Goal: Information Seeking & Learning: Find specific fact

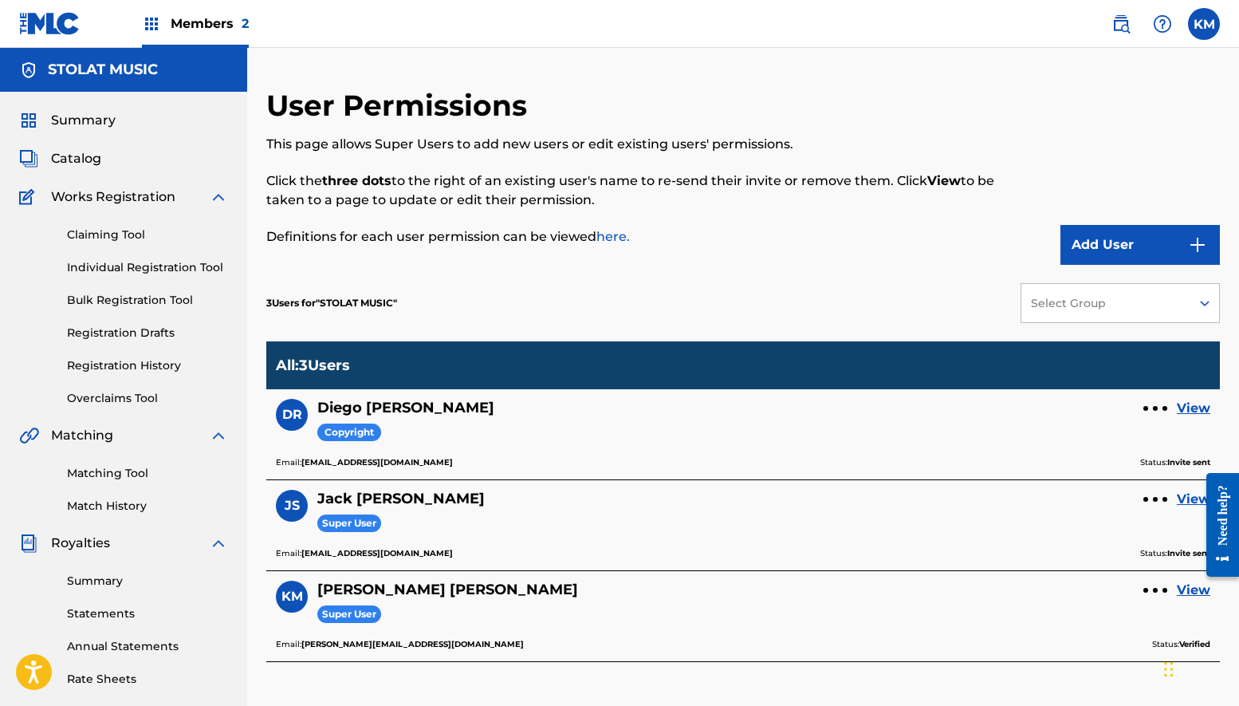
click at [211, 21] on span "Members 2" at bounding box center [210, 23] width 78 height 18
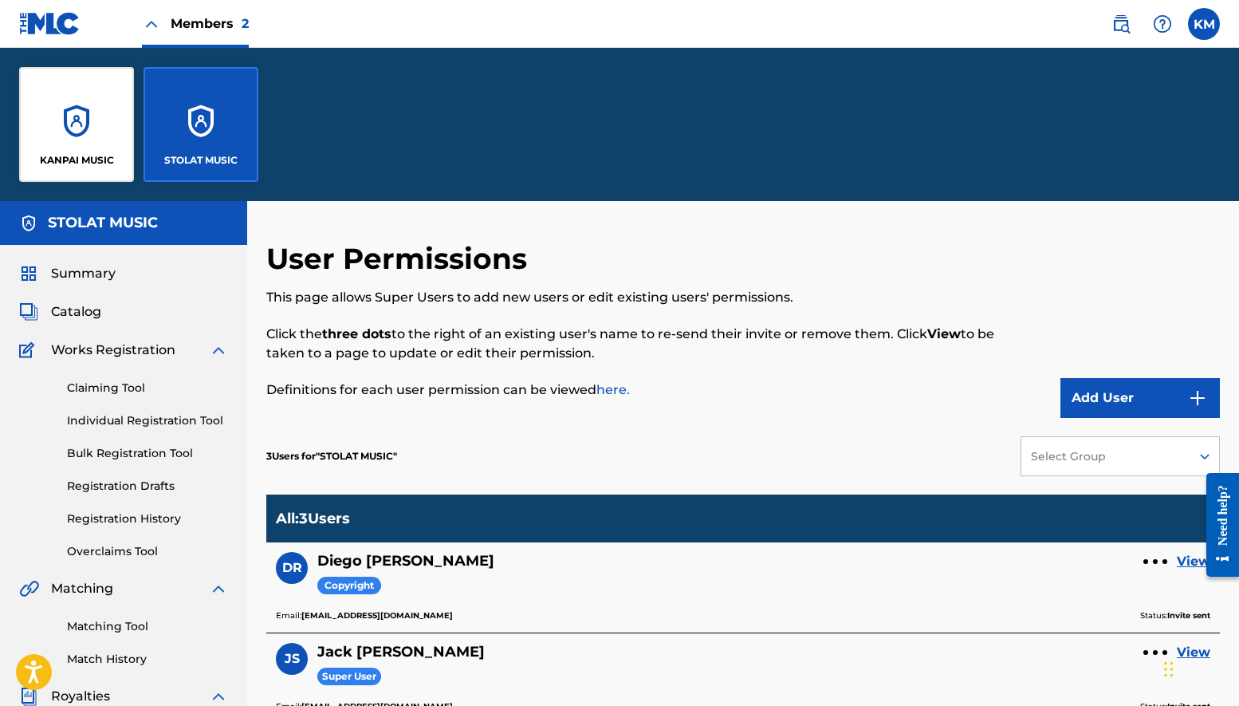
click at [77, 107] on div "KANPAI MUSIC" at bounding box center [76, 124] width 115 height 115
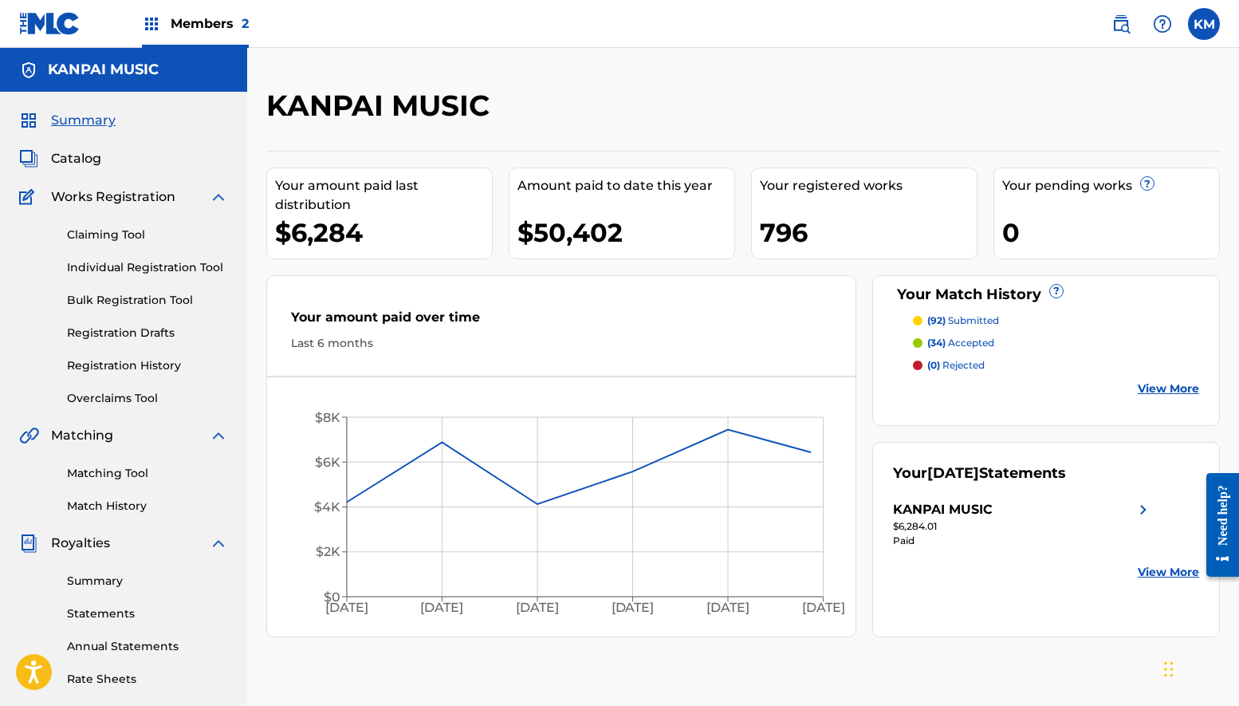
click at [90, 151] on span "Catalog" at bounding box center [76, 158] width 50 height 19
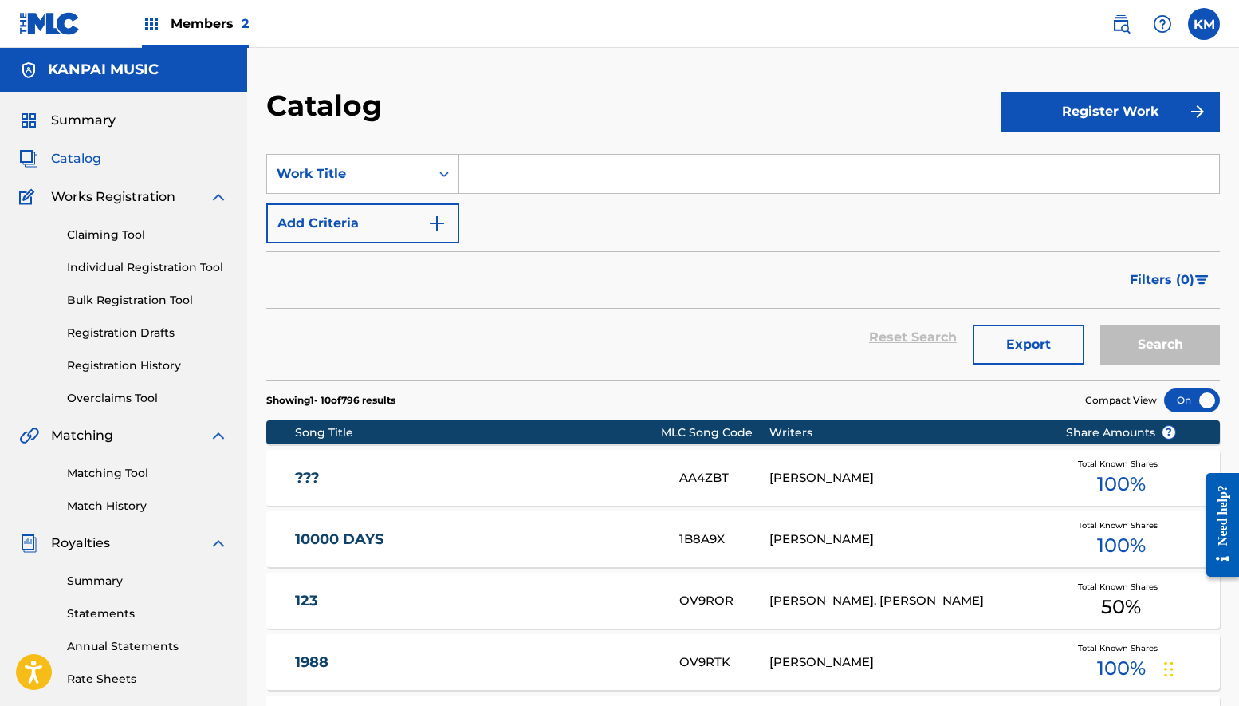
click at [588, 188] on input "Search Form" at bounding box center [839, 174] width 760 height 38
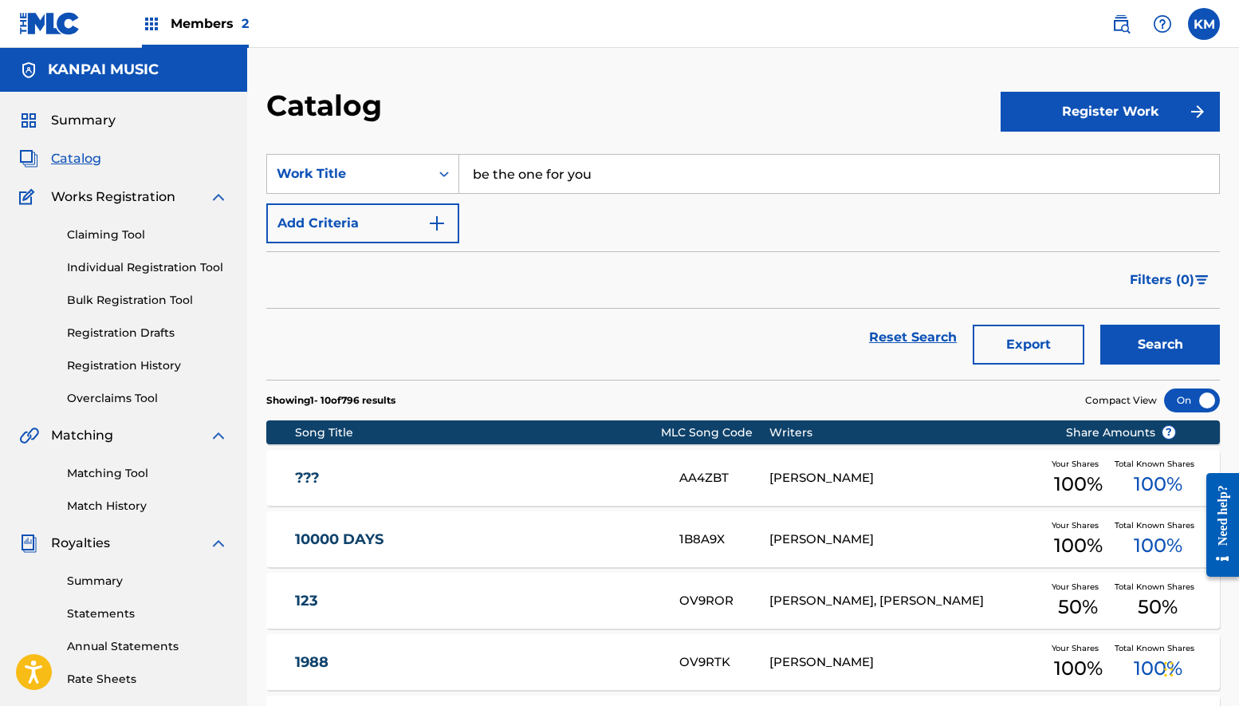
click at [1160, 344] on button "Search" at bounding box center [1160, 345] width 120 height 40
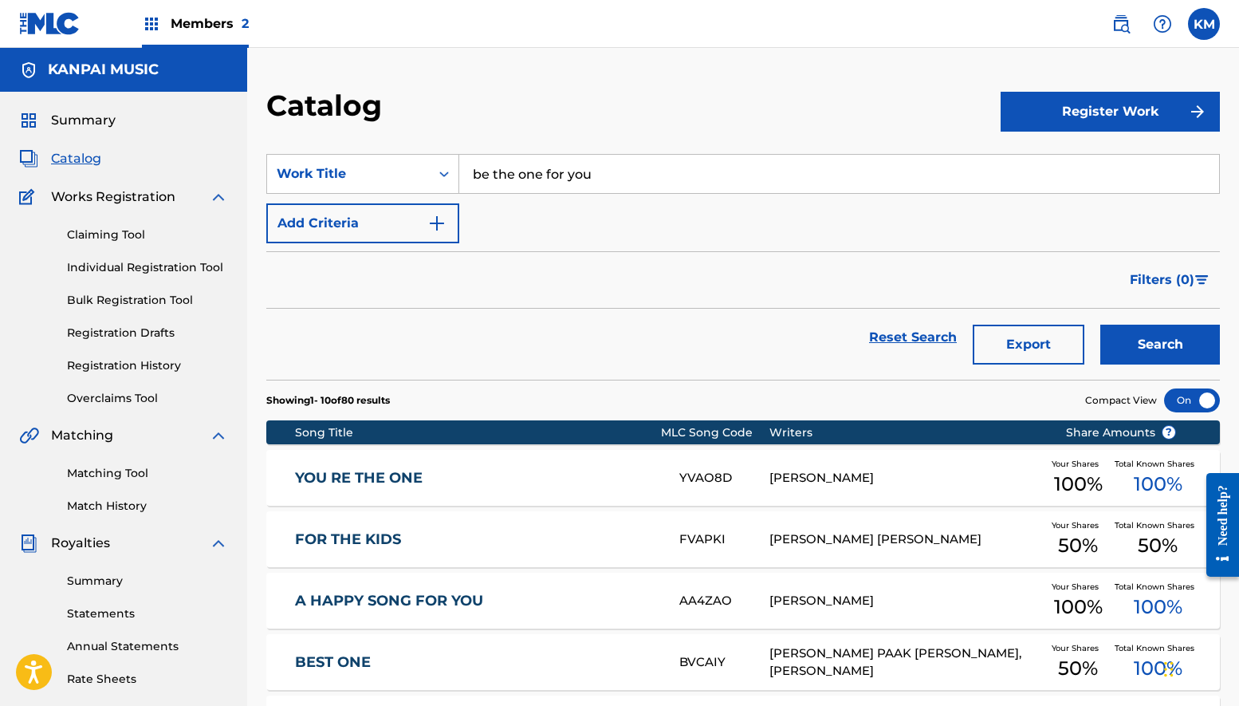
click at [561, 177] on input "be the one for you" at bounding box center [839, 174] width 760 height 38
click at [662, 170] on input "be the one for you" at bounding box center [839, 174] width 760 height 38
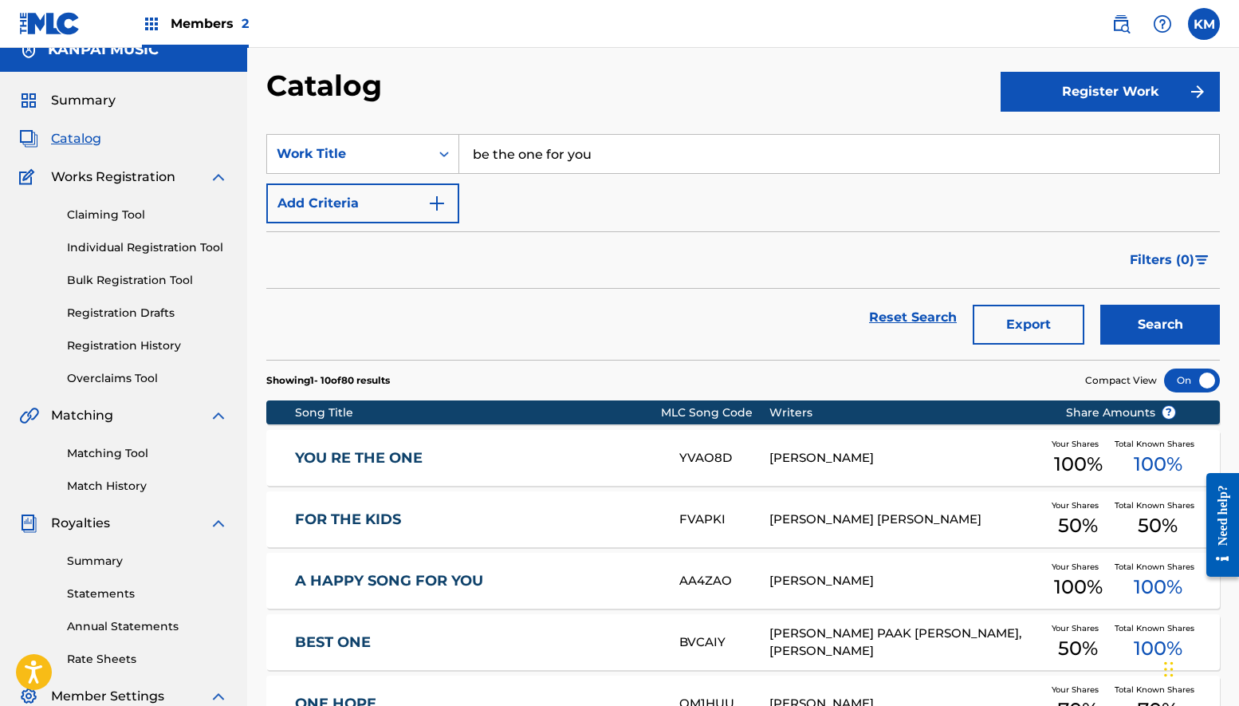
click at [727, 310] on div "Reset Search Export Search" at bounding box center [743, 317] width 954 height 57
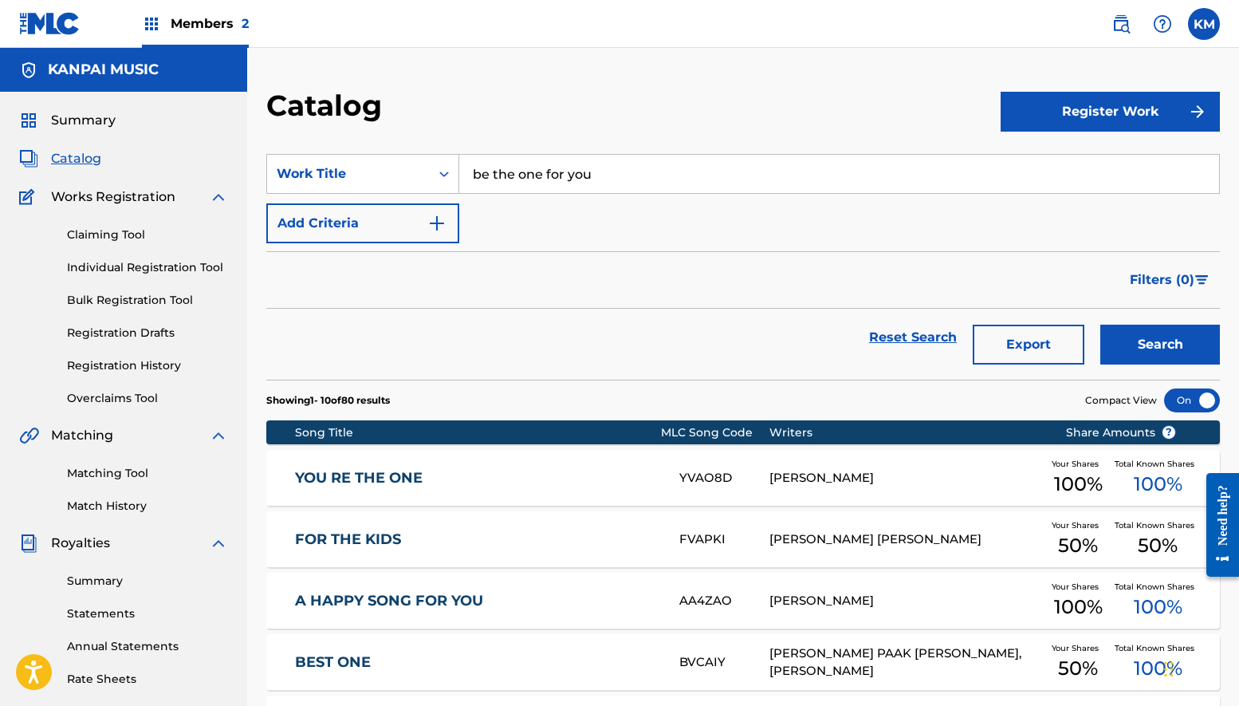
click at [80, 165] on span "Catalog" at bounding box center [76, 158] width 50 height 19
click at [558, 169] on input "be the one for you" at bounding box center [839, 174] width 760 height 38
type input "understanding"
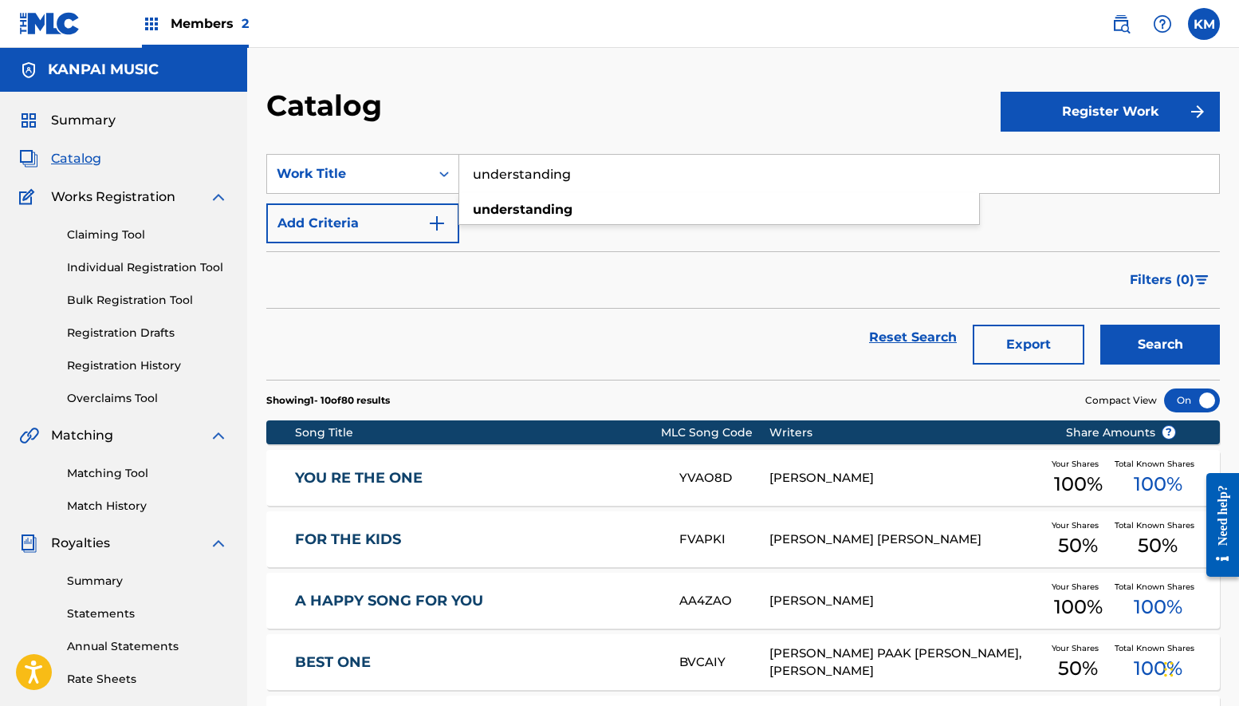
click at [1160, 344] on button "Search" at bounding box center [1160, 345] width 120 height 40
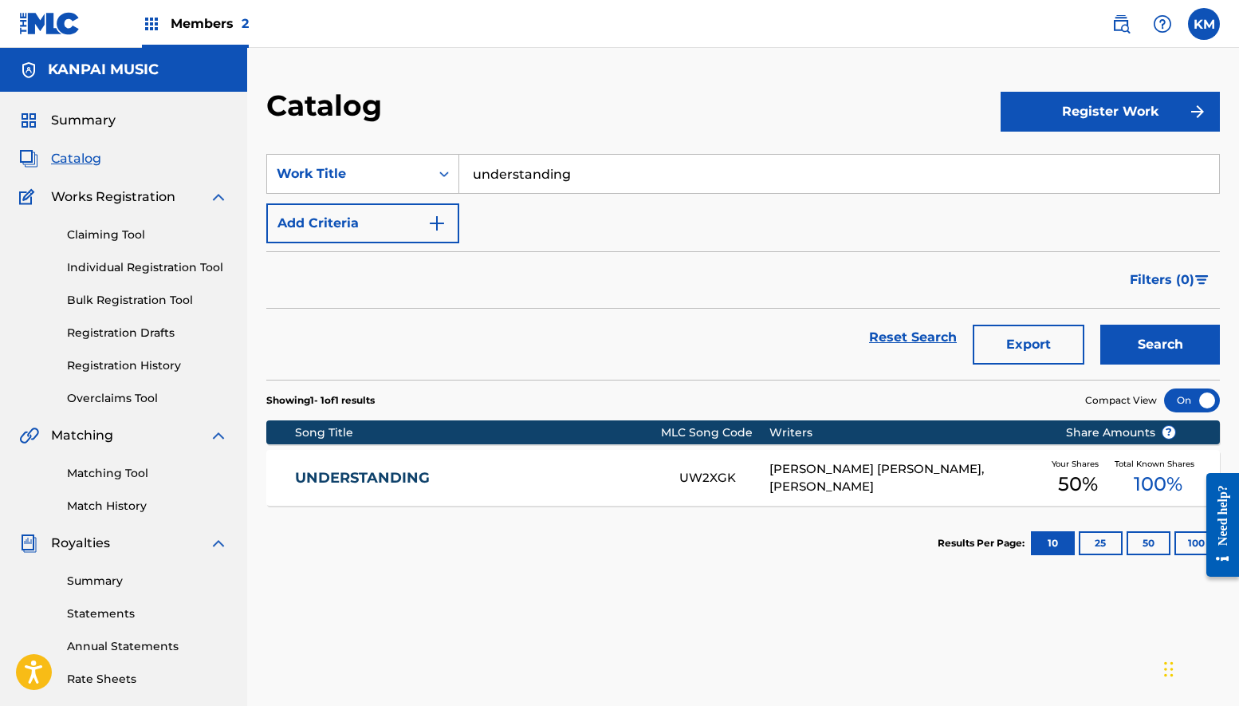
scroll to position [10, 0]
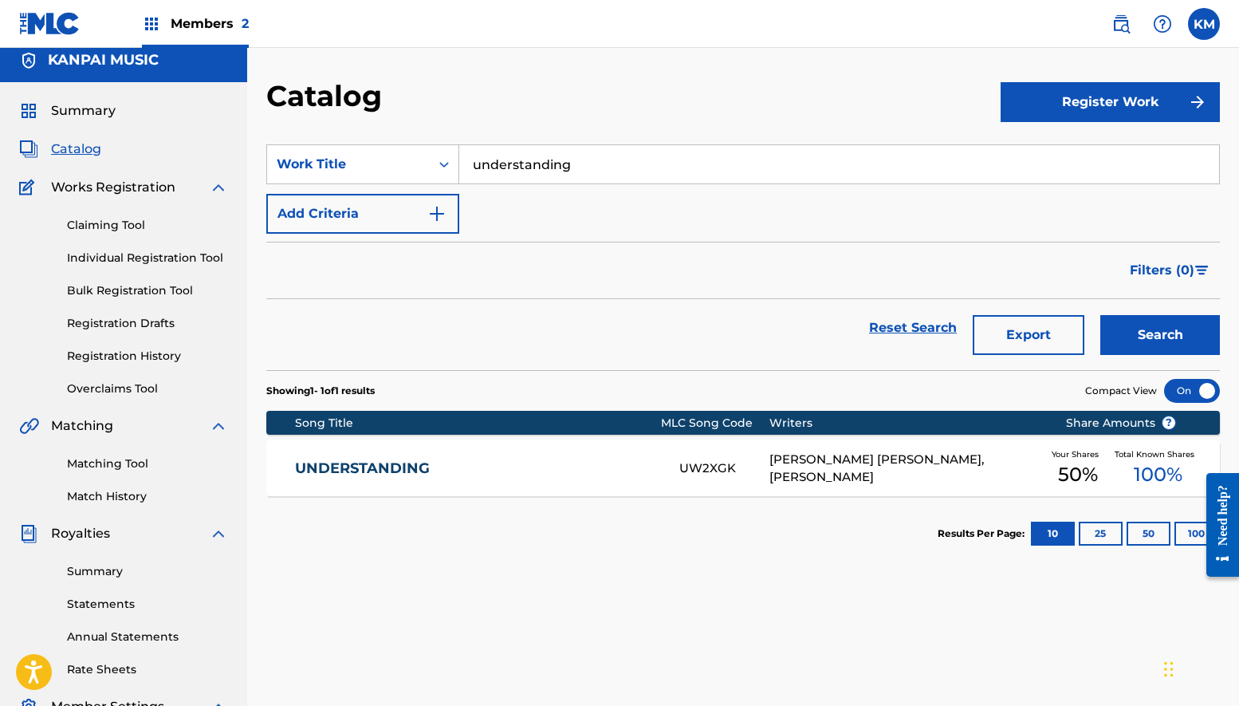
click at [564, 171] on input "understanding" at bounding box center [839, 164] width 760 height 38
click at [914, 440] on div "UNDERSTANDING UW2XGK [PERSON_NAME] [PERSON_NAME], [PERSON_NAME] Your Shares 50 …" at bounding box center [743, 468] width 954 height 56
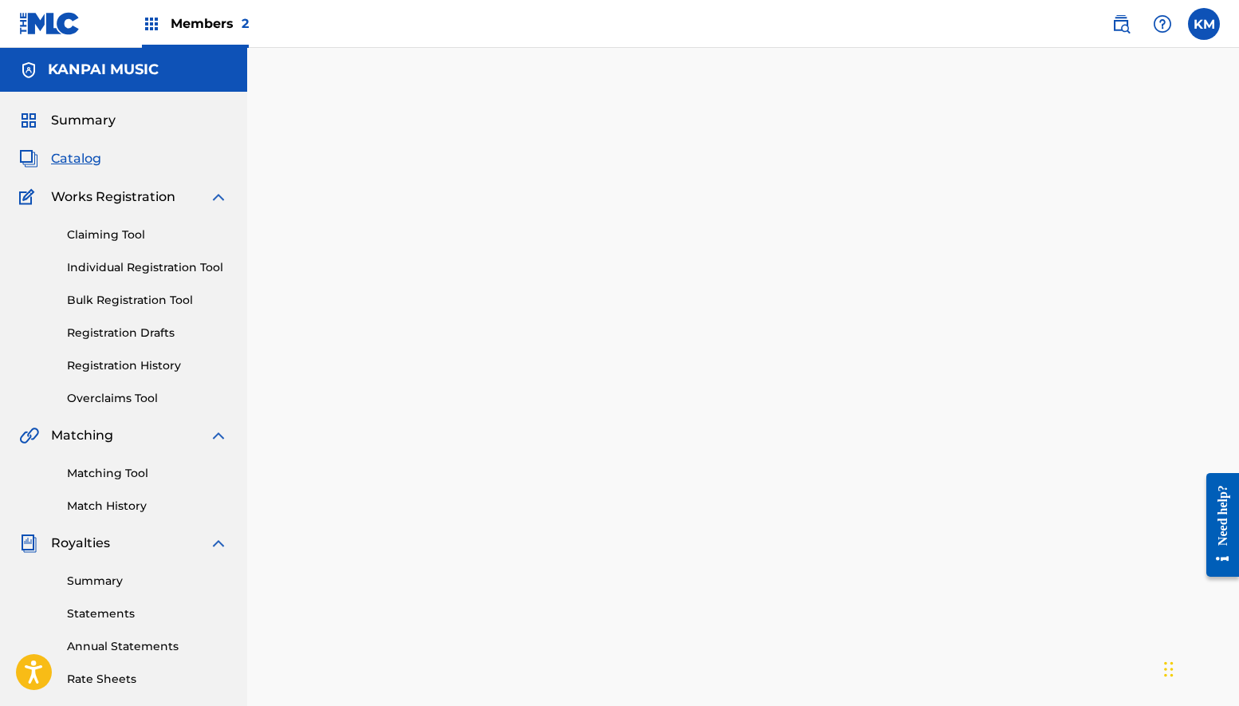
click at [911, 459] on div at bounding box center [743, 500] width 992 height 825
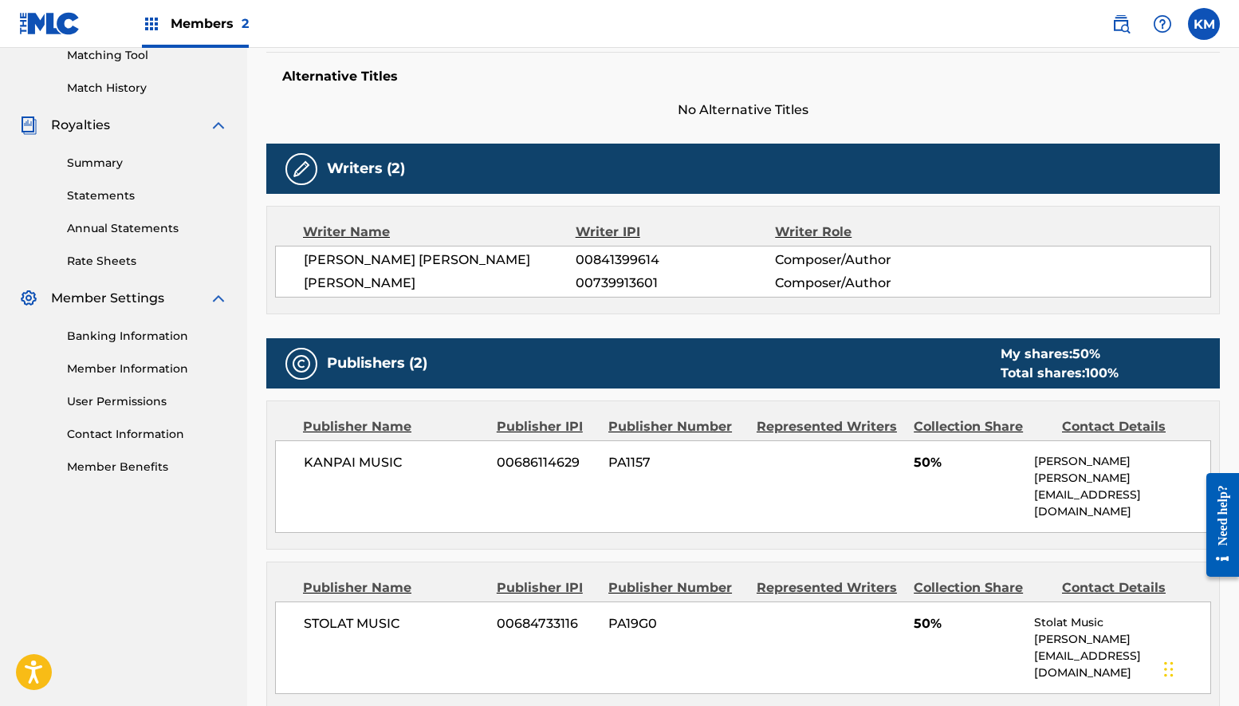
scroll to position [514, 0]
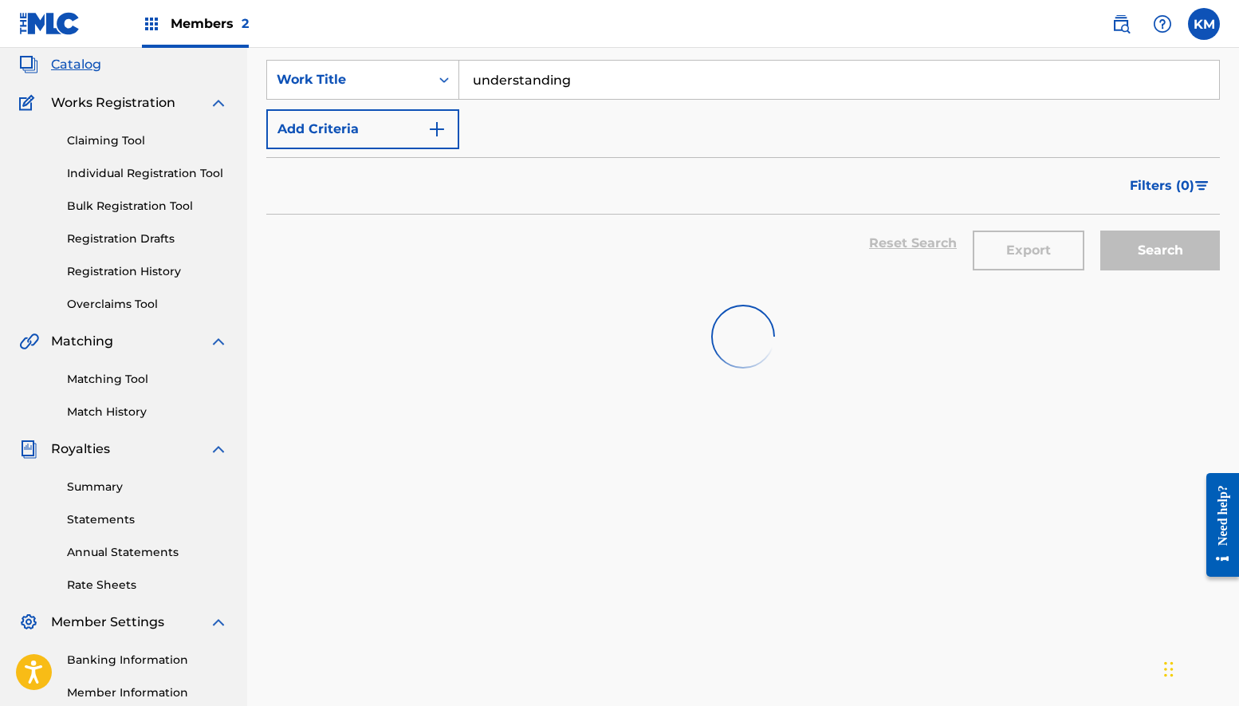
scroll to position [10, 0]
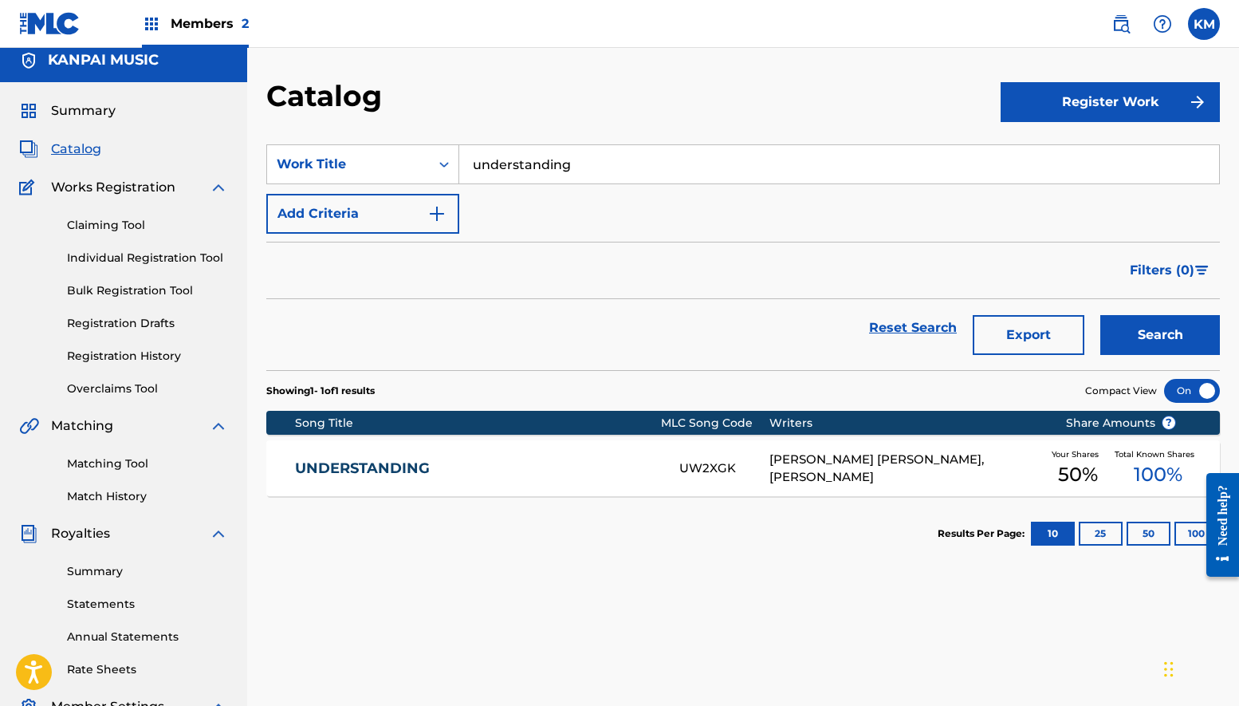
click at [687, 166] on input "understanding" at bounding box center [839, 164] width 760 height 38
type input "t"
click at [1160, 335] on button "Search" at bounding box center [1160, 335] width 120 height 40
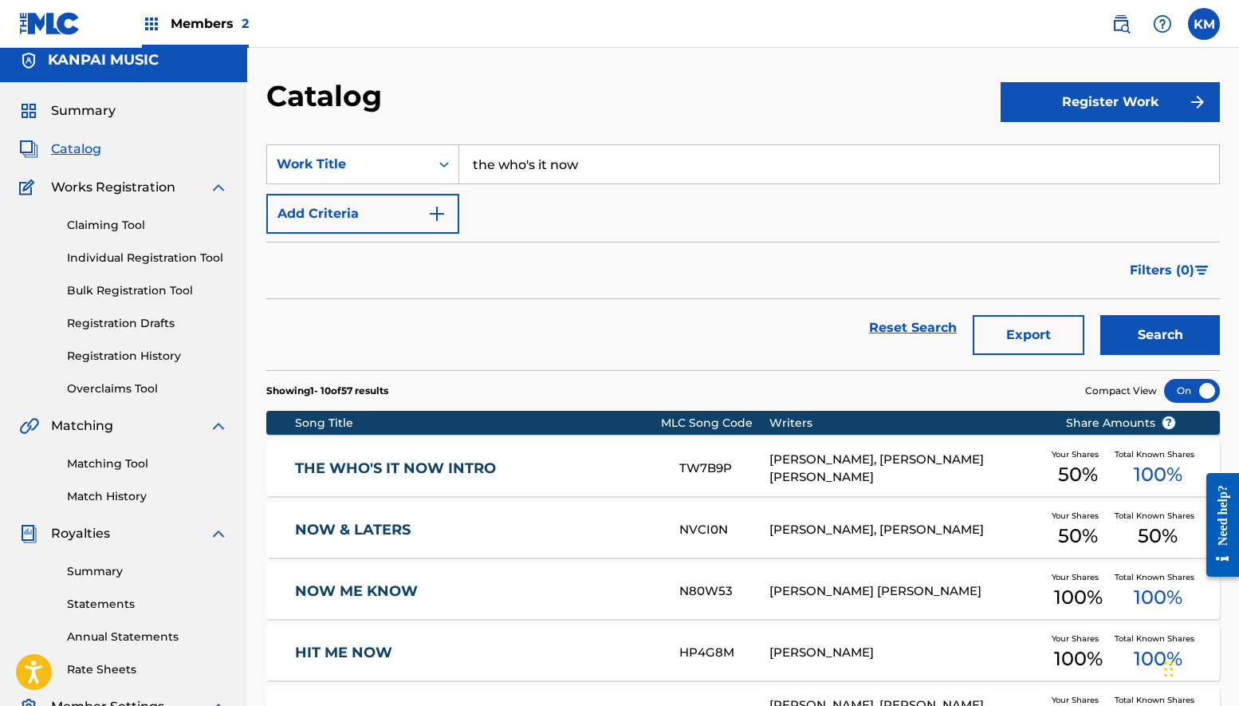
click at [636, 160] on input "the who's it now" at bounding box center [839, 164] width 760 height 38
click at [1160, 335] on button "Search" at bounding box center [1160, 335] width 120 height 40
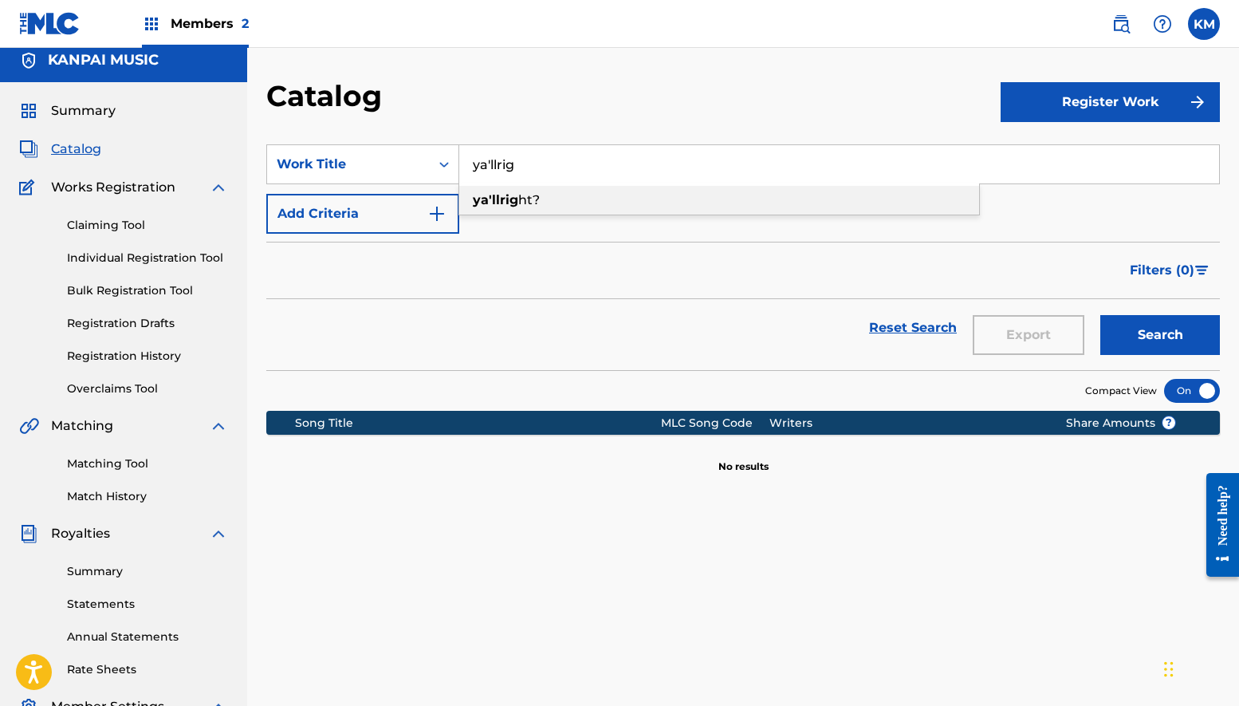
click at [533, 191] on div "ya'llrig ht?" at bounding box center [719, 200] width 520 height 29
click at [814, 168] on input "ya'llright?" at bounding box center [839, 164] width 760 height 38
click at [1160, 335] on button "Search" at bounding box center [1160, 335] width 120 height 40
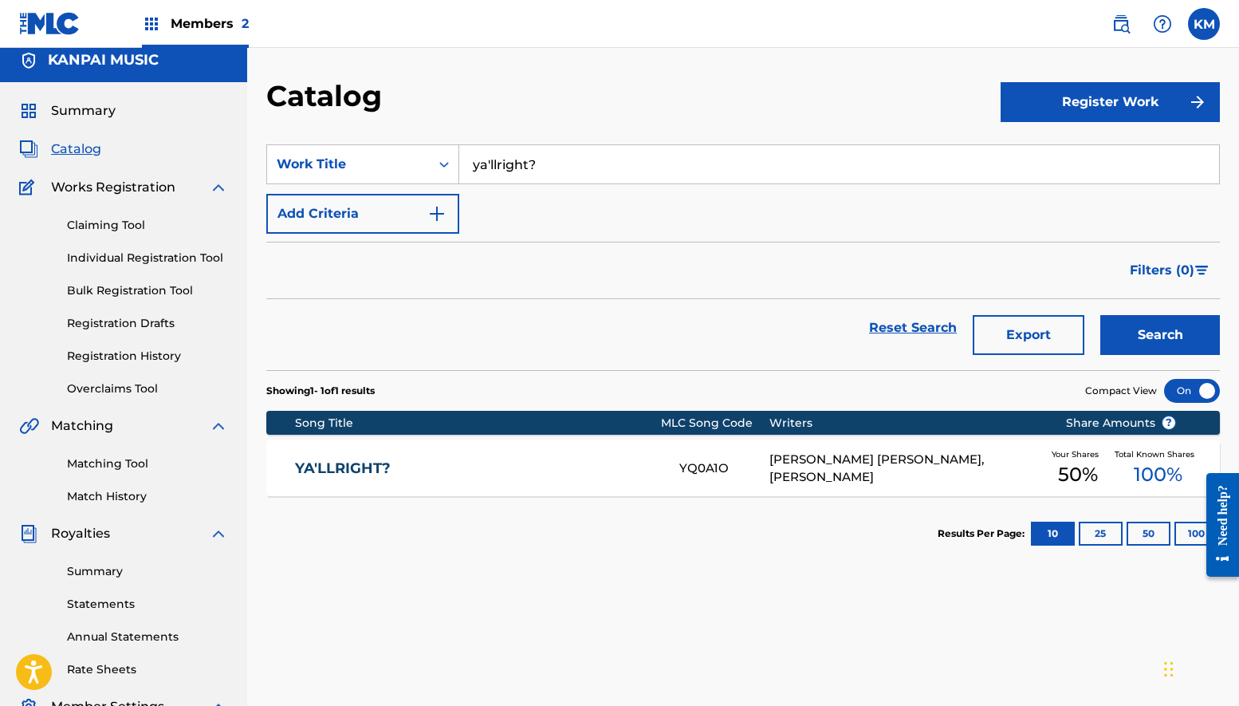
scroll to position [30, 0]
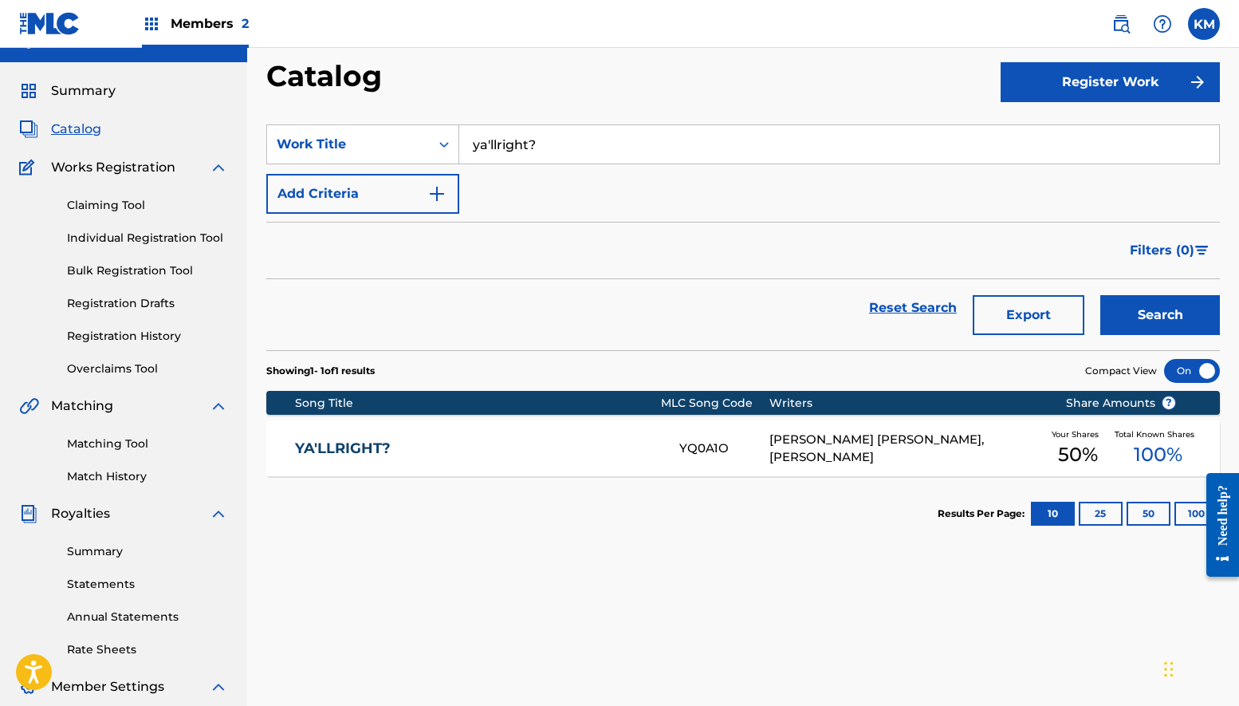
click at [568, 146] on input "ya'llright?" at bounding box center [839, 144] width 760 height 38
click at [1160, 315] on button "Search" at bounding box center [1160, 315] width 120 height 40
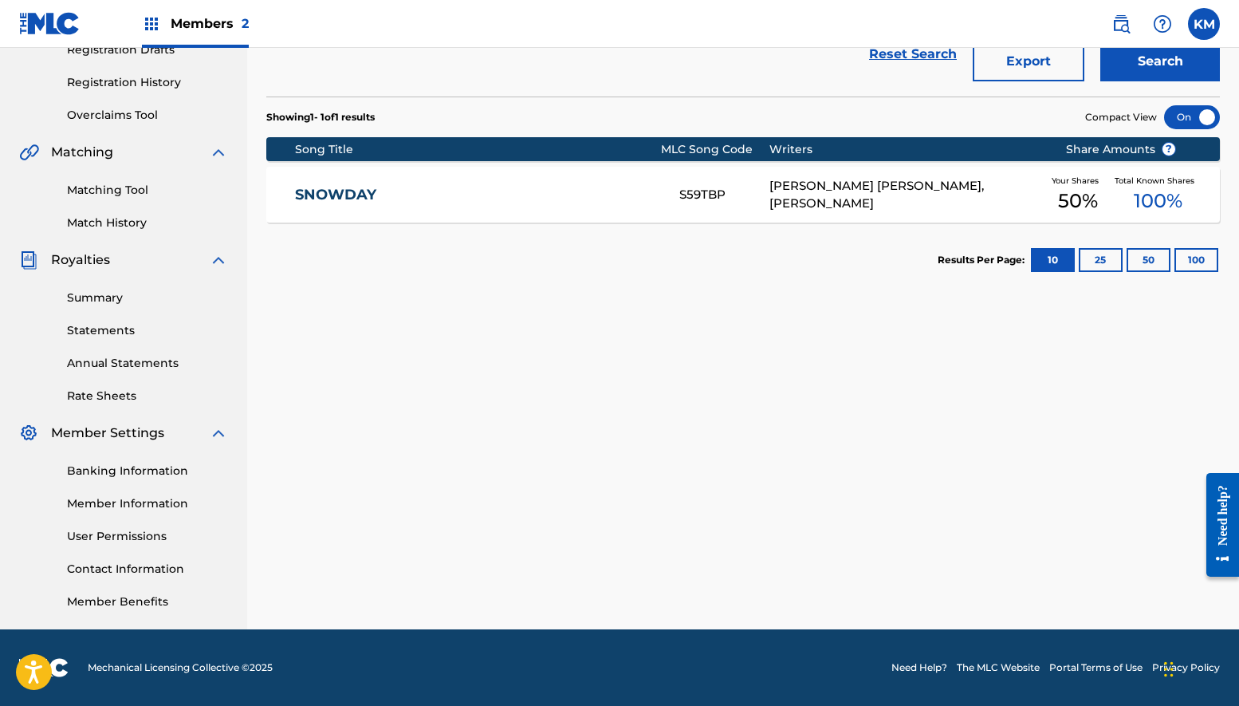
scroll to position [86, 0]
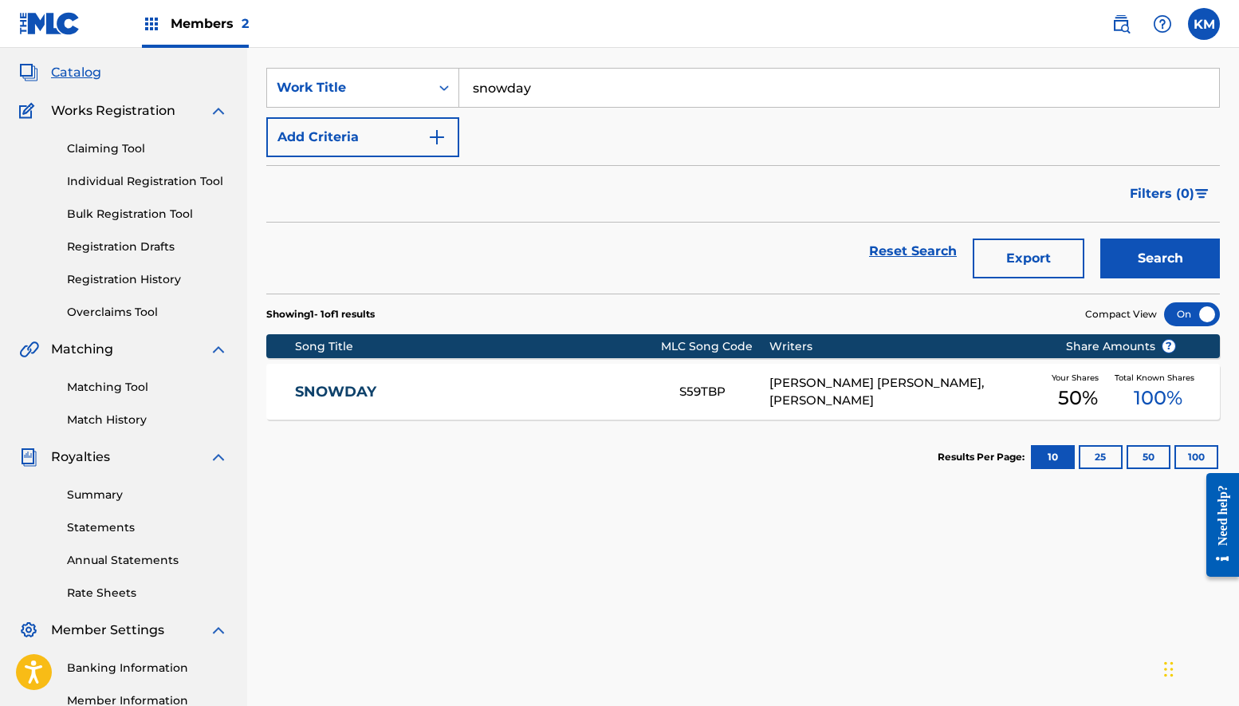
click at [545, 92] on input "snowday" at bounding box center [839, 88] width 760 height 38
click at [1160, 258] on button "Search" at bounding box center [1160, 258] width 120 height 40
click at [539, 96] on input "mary" at bounding box center [839, 88] width 760 height 38
click at [538, 96] on input "mary" at bounding box center [839, 88] width 760 height 38
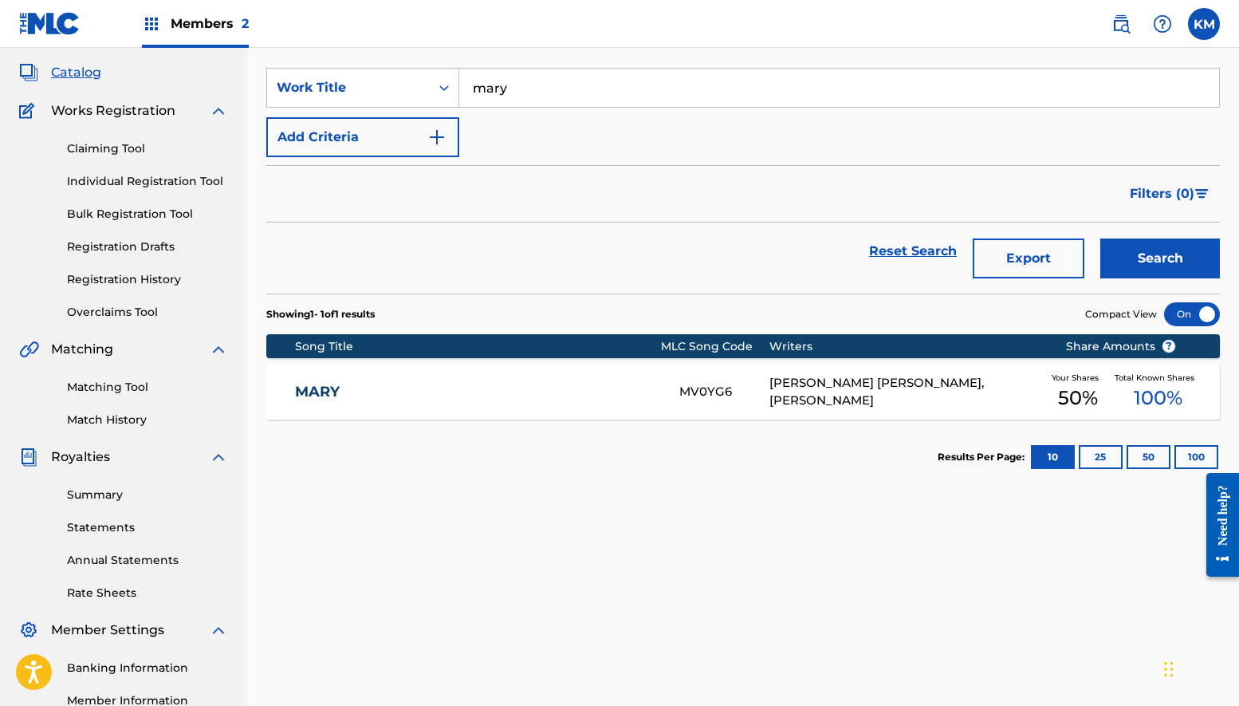
click at [538, 96] on input "mary" at bounding box center [839, 88] width 760 height 38
click at [1160, 258] on button "Search" at bounding box center [1160, 258] width 120 height 40
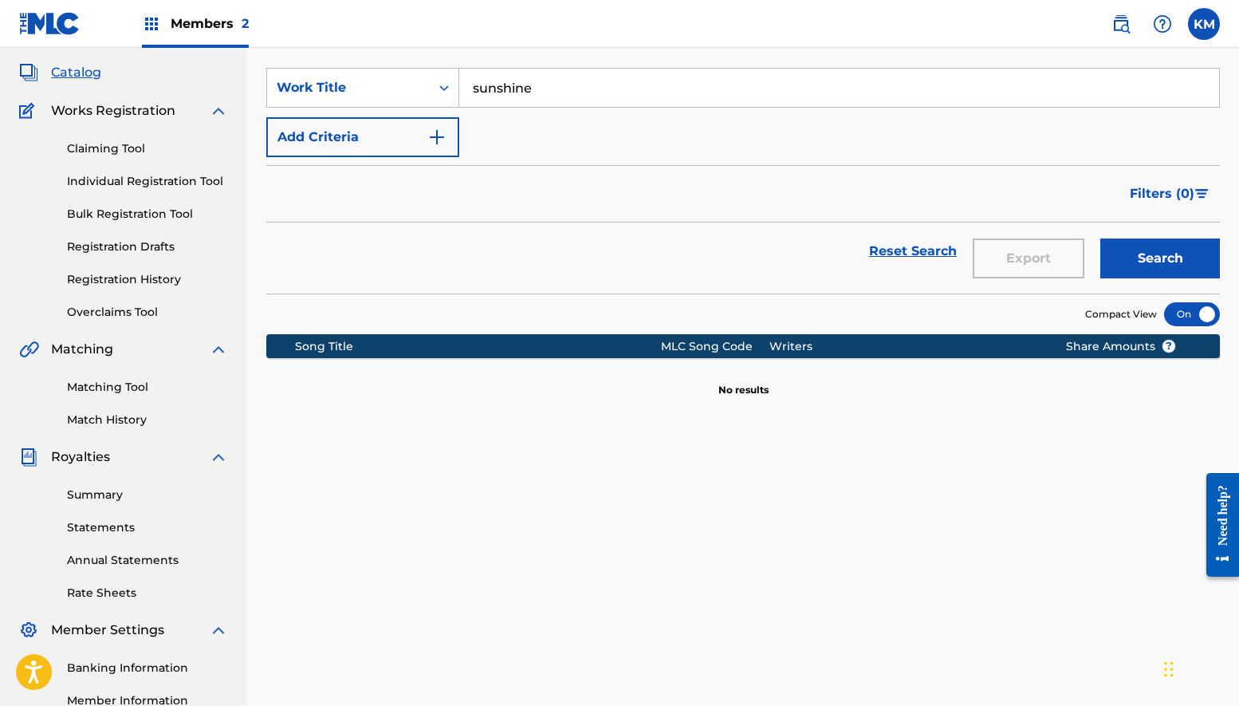
click at [546, 81] on input "sunshine" at bounding box center [839, 88] width 760 height 38
click at [547, 81] on input "sunshine" at bounding box center [839, 88] width 760 height 38
click at [555, 89] on input "sunshine" at bounding box center [839, 88] width 760 height 38
click at [1160, 258] on button "Search" at bounding box center [1160, 258] width 120 height 40
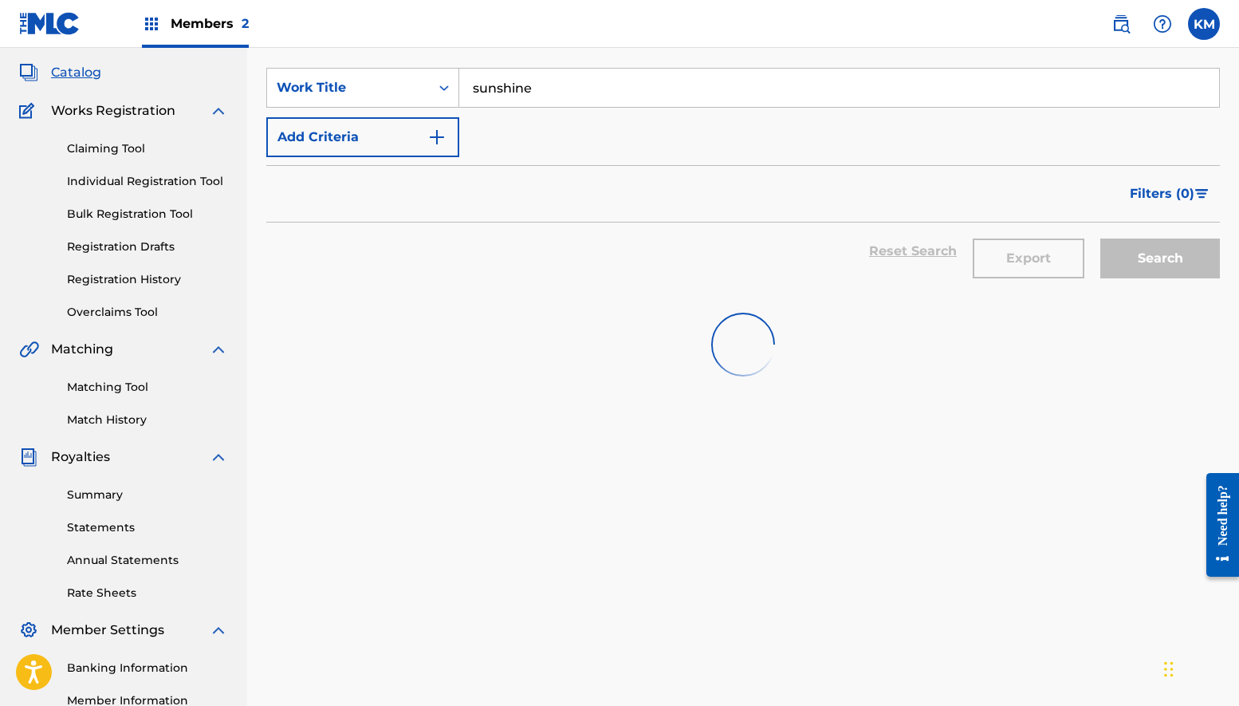
click at [580, 86] on input "sunshine" at bounding box center [839, 88] width 760 height 38
type input "wouldn't it be nice?"
click at [636, 96] on input "wouldn't it be nice?" at bounding box center [839, 88] width 760 height 38
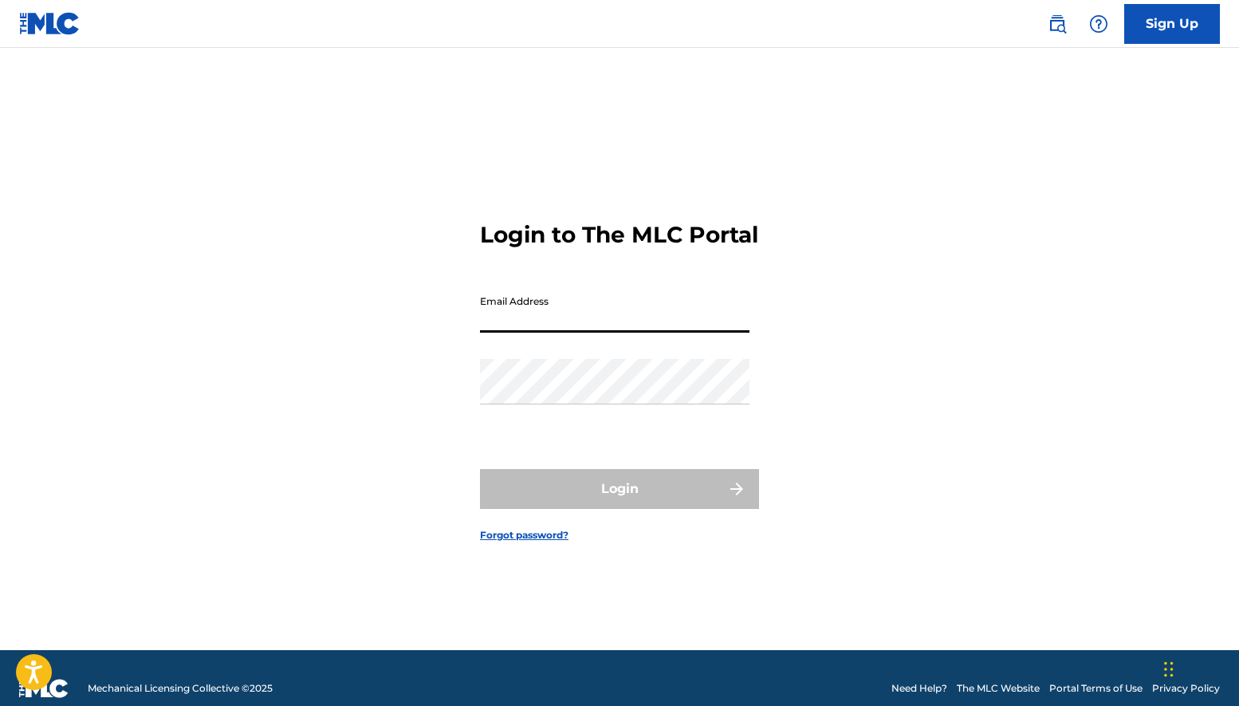
click at [538, 333] on input "Email Address" at bounding box center [615, 309] width 270 height 45
type input "kelly@stonesthrow.com"
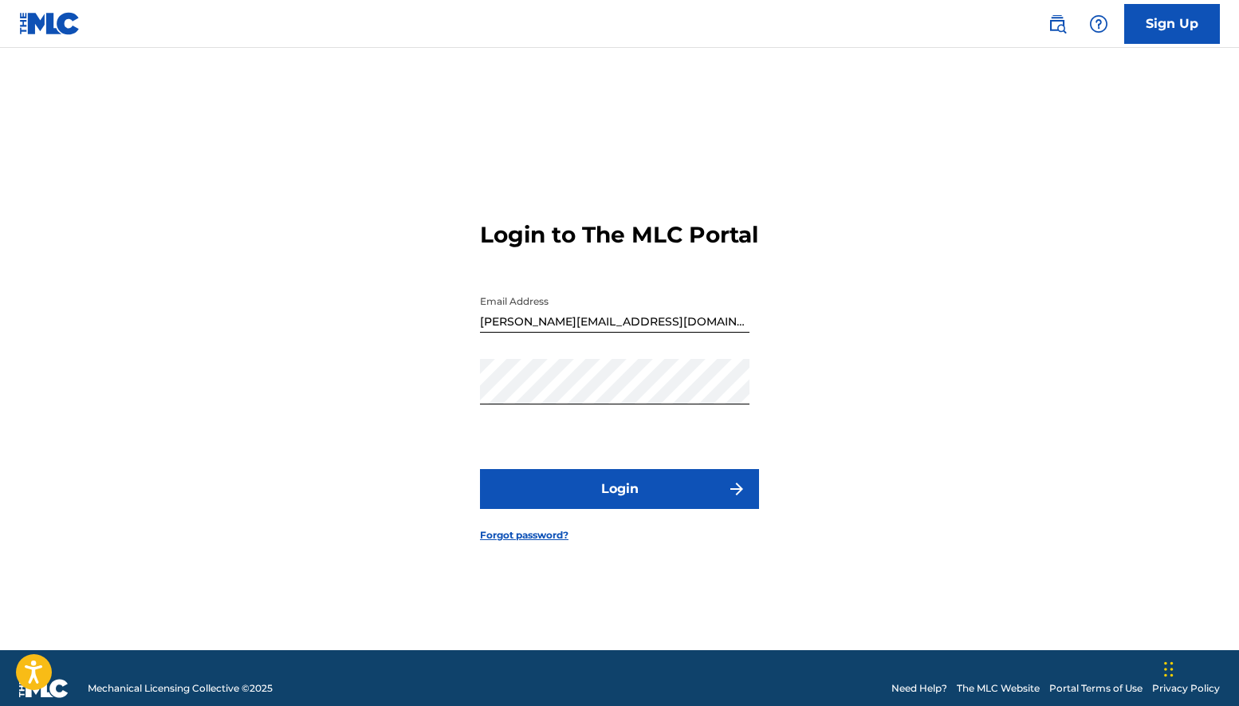
click at [620, 505] on button "Login" at bounding box center [619, 489] width 279 height 40
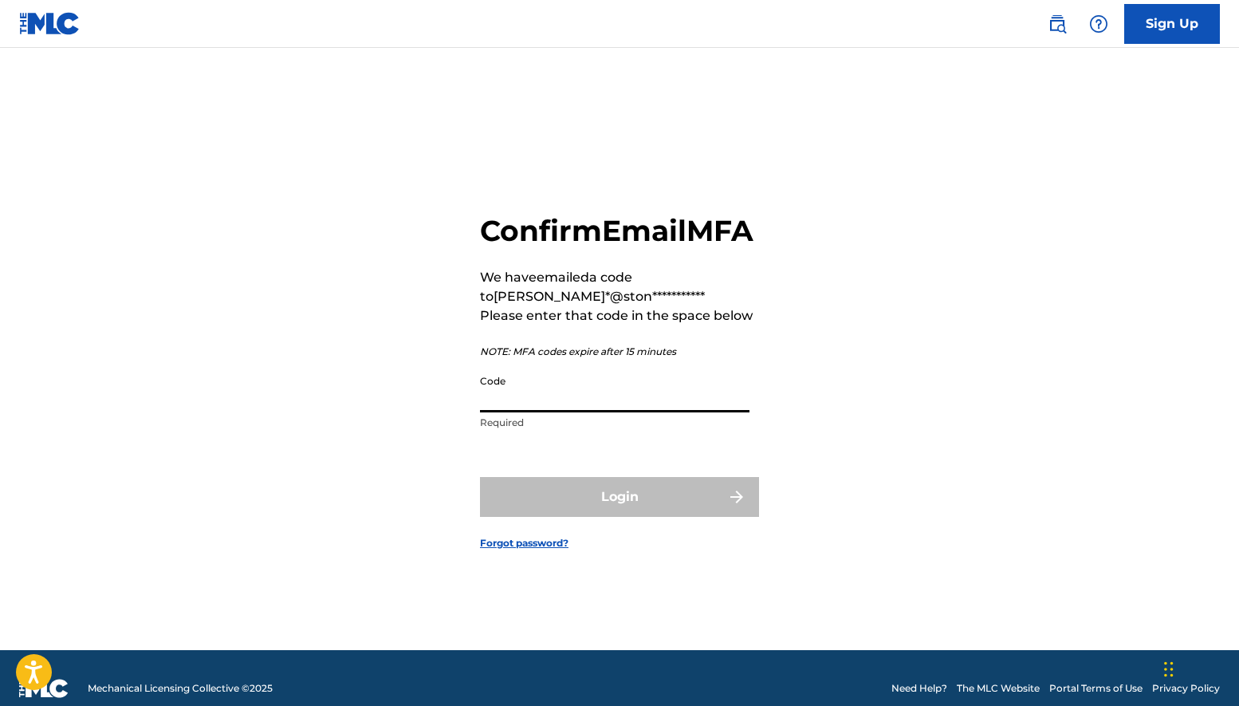
click at [616, 412] on input "Code" at bounding box center [615, 389] width 270 height 45
type input "0"
type input "203837"
click at [620, 514] on button "Login" at bounding box center [619, 497] width 279 height 40
